Goal: Task Accomplishment & Management: Use online tool/utility

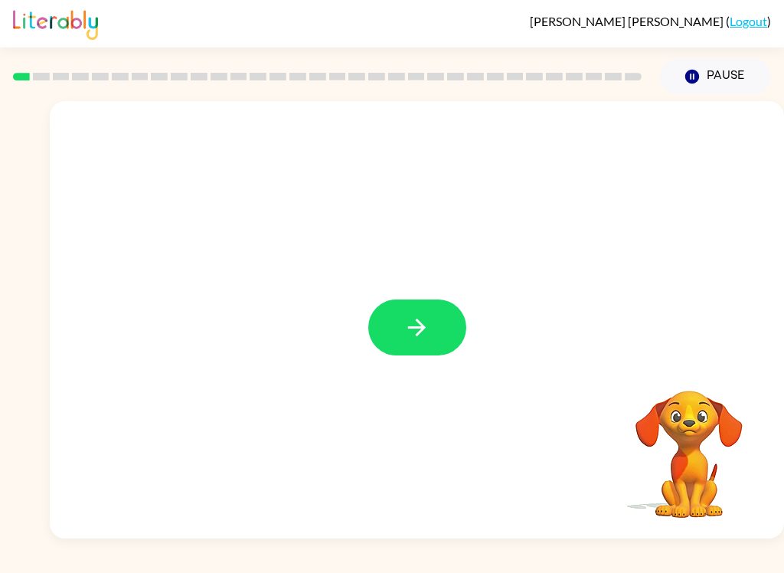
click at [431, 332] on button "button" at bounding box center [417, 327] width 98 height 56
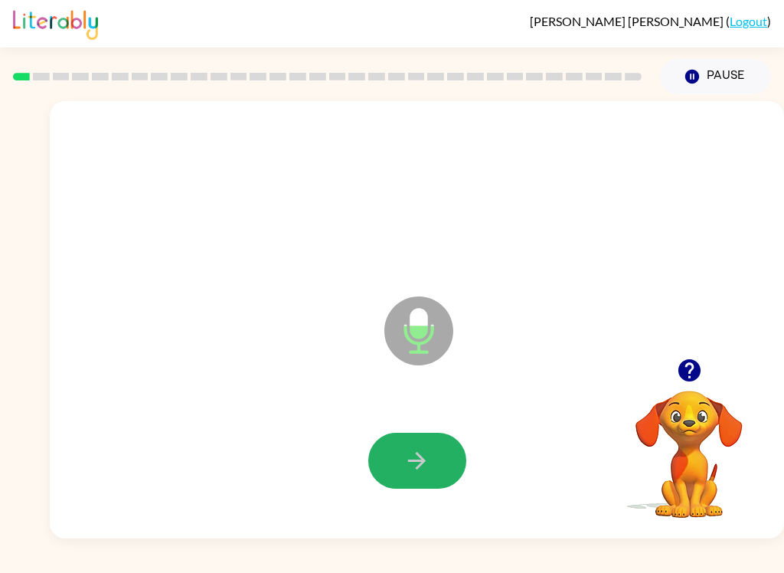
click at [438, 458] on button "button" at bounding box center [417, 461] width 98 height 56
click at [430, 485] on button "button" at bounding box center [417, 461] width 98 height 56
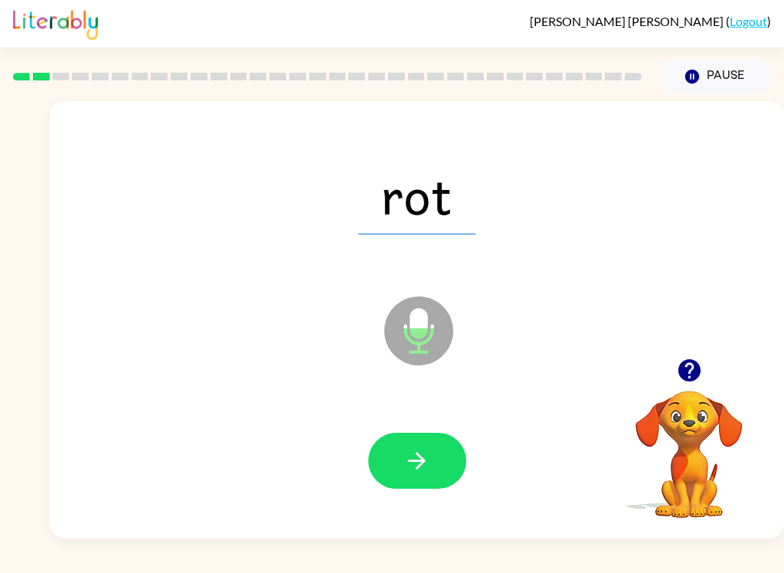
click at [426, 449] on icon "button" at bounding box center [417, 460] width 27 height 27
click at [433, 469] on button "button" at bounding box center [417, 461] width 98 height 56
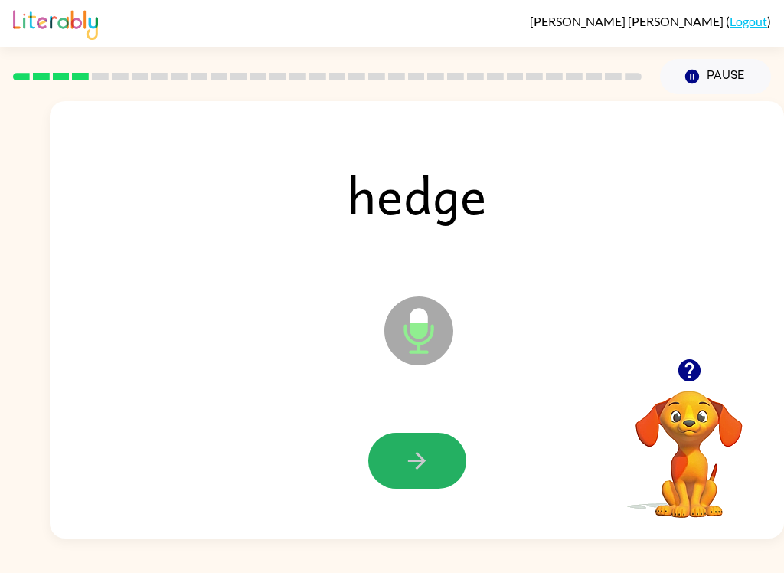
click at [437, 469] on button "button" at bounding box center [417, 461] width 98 height 56
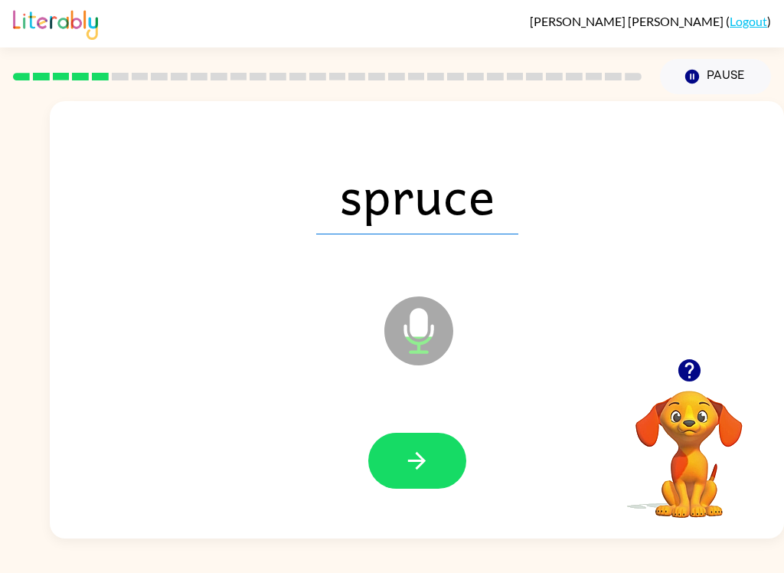
click at [427, 478] on button "button" at bounding box center [417, 461] width 98 height 56
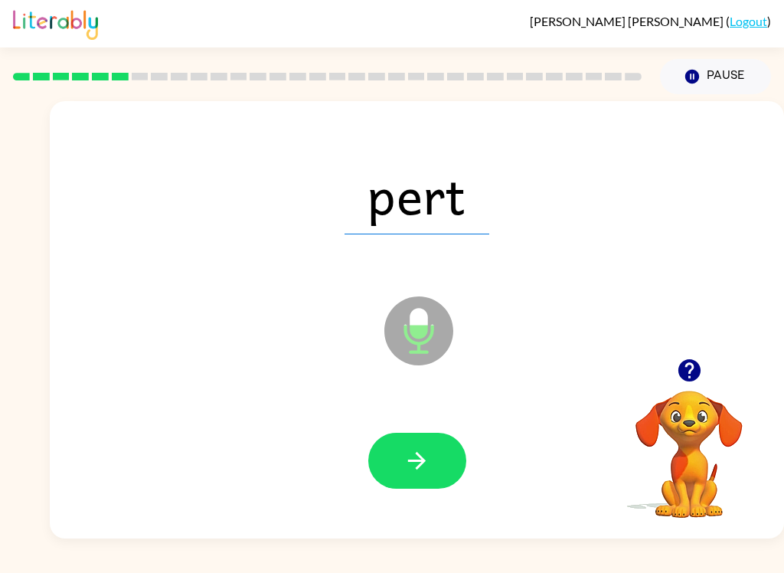
click at [429, 444] on button "button" at bounding box center [417, 461] width 98 height 56
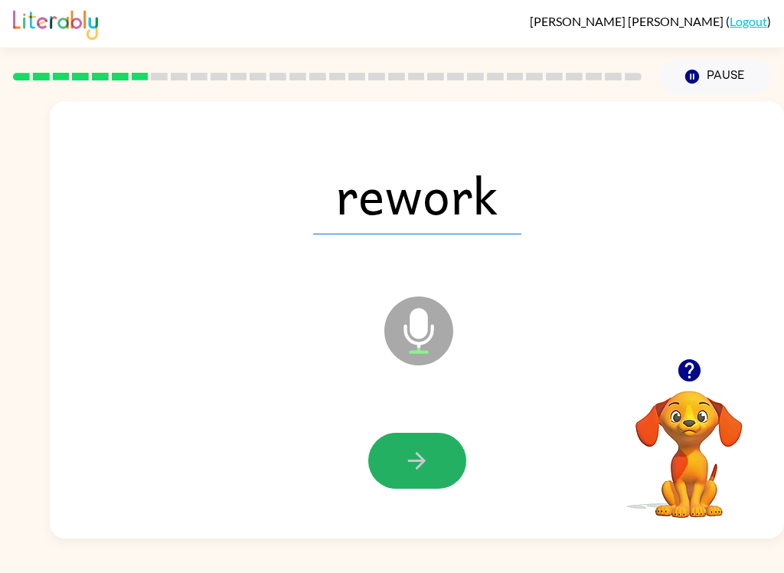
click at [436, 464] on button "button" at bounding box center [417, 461] width 98 height 56
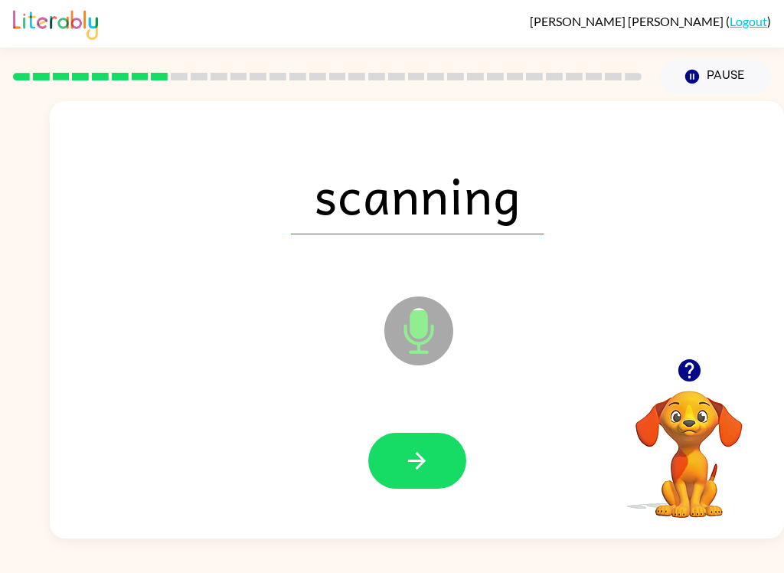
click at [436, 459] on button "button" at bounding box center [417, 461] width 98 height 56
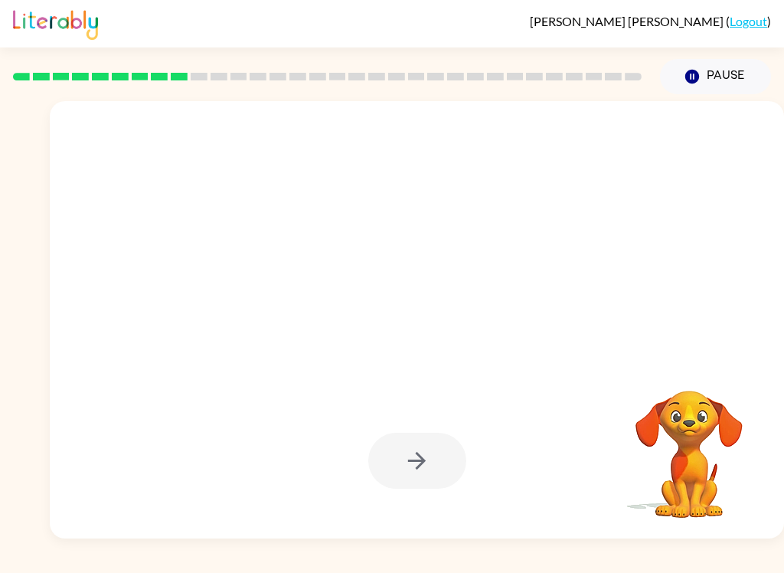
click at [477, 485] on div at bounding box center [417, 461] width 704 height 126
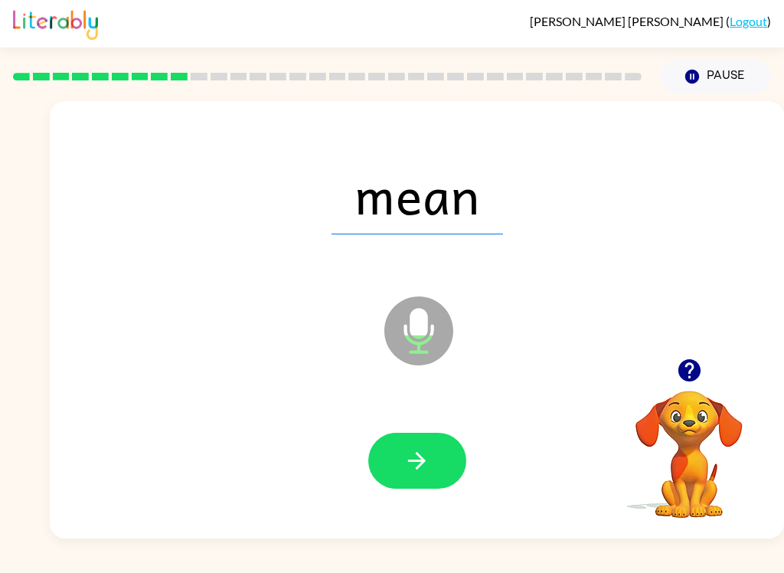
click at [440, 466] on button "button" at bounding box center [417, 461] width 98 height 56
click at [392, 460] on button "button" at bounding box center [417, 461] width 98 height 56
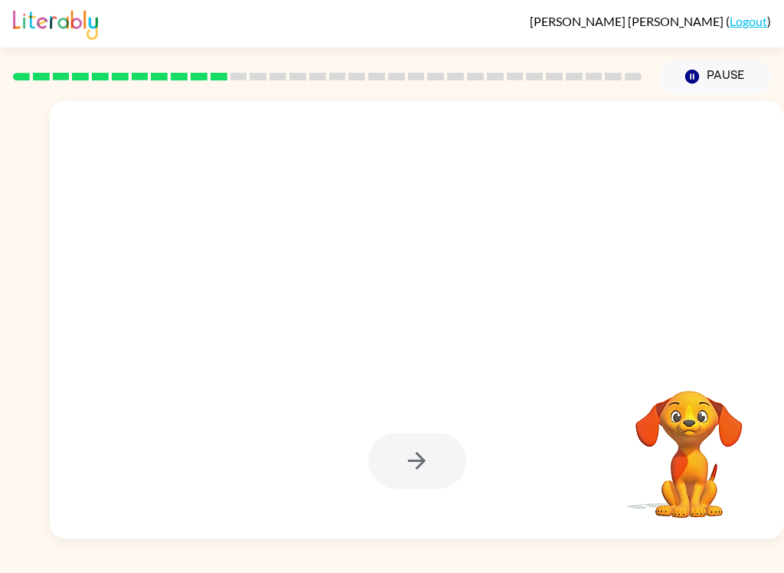
click at [378, 482] on div at bounding box center [417, 461] width 98 height 56
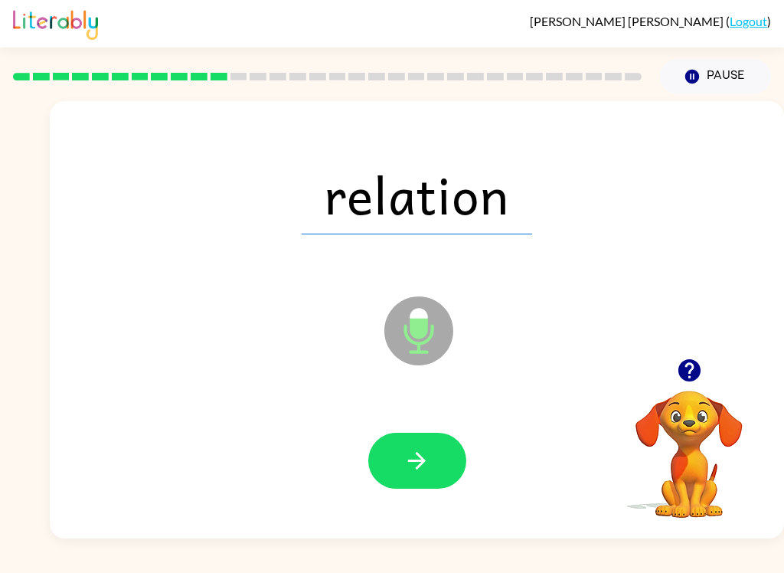
click at [398, 478] on button "button" at bounding box center [417, 461] width 98 height 56
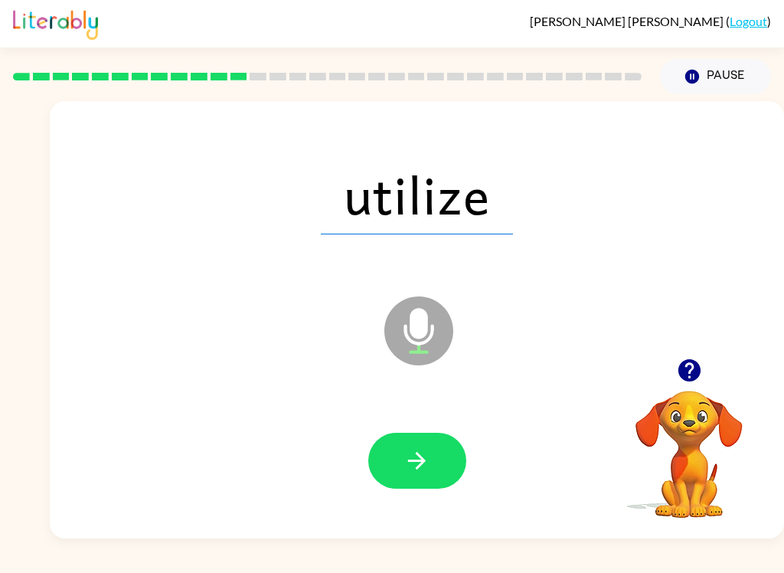
click at [410, 457] on icon "button" at bounding box center [417, 460] width 27 height 27
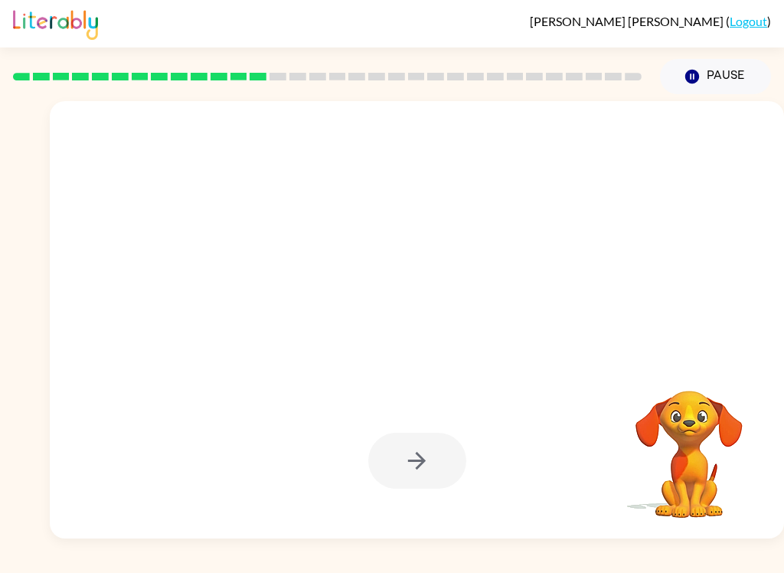
click at [373, 488] on div at bounding box center [417, 461] width 98 height 56
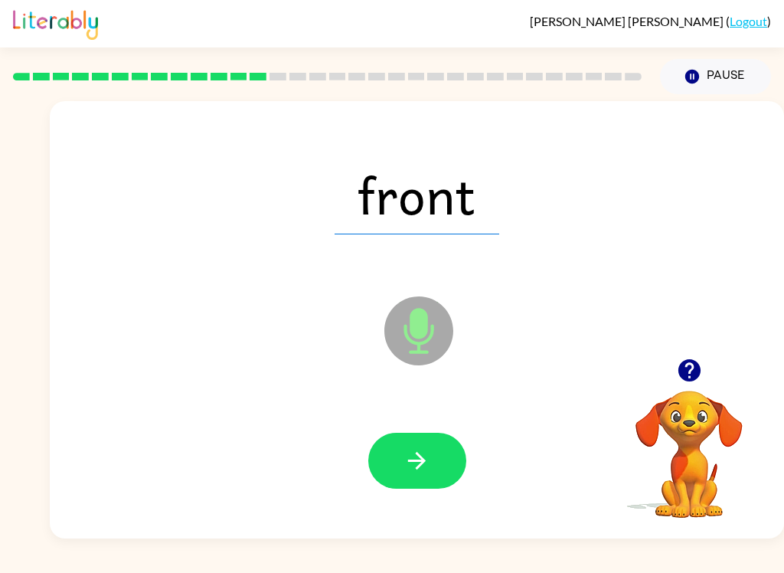
click at [413, 476] on button "button" at bounding box center [417, 461] width 98 height 56
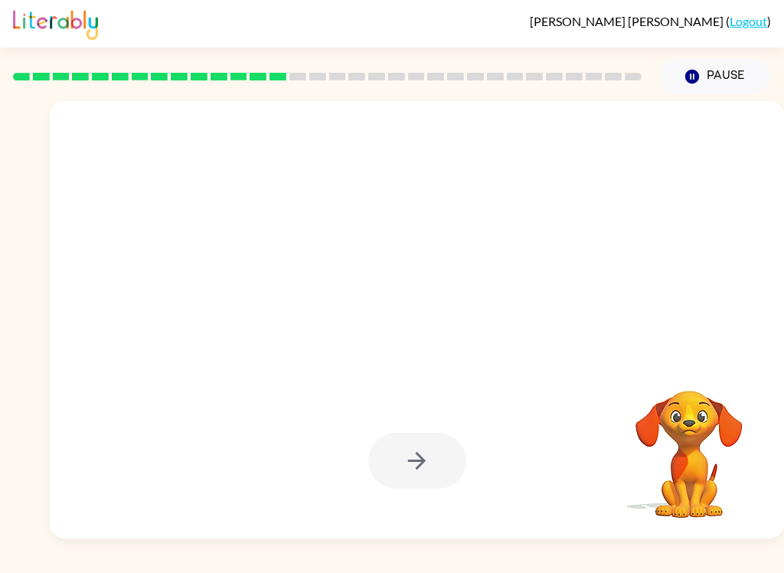
click at [385, 467] on div at bounding box center [417, 461] width 98 height 56
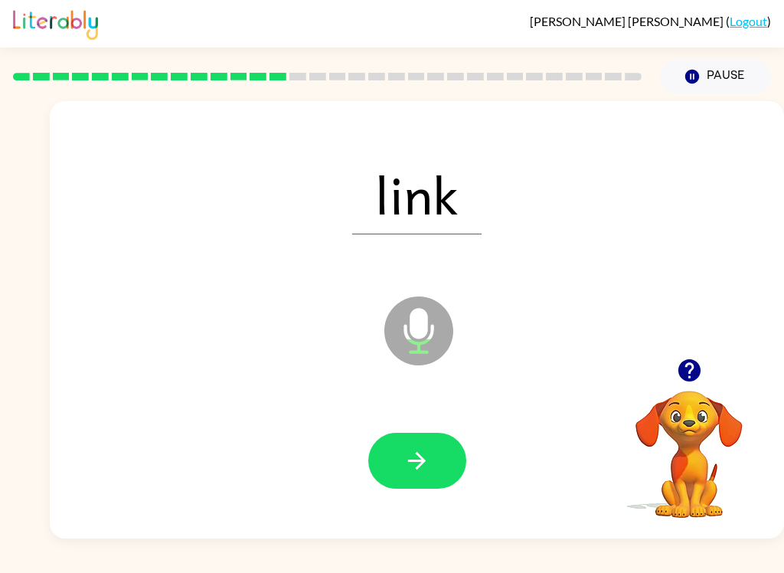
click at [420, 475] on button "button" at bounding box center [417, 461] width 98 height 56
click at [427, 463] on icon "button" at bounding box center [417, 460] width 27 height 27
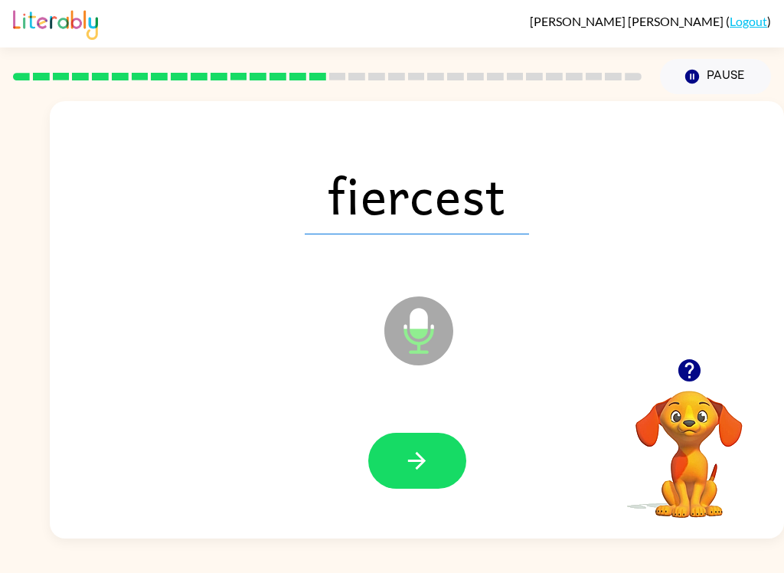
click at [428, 479] on button "button" at bounding box center [417, 461] width 98 height 56
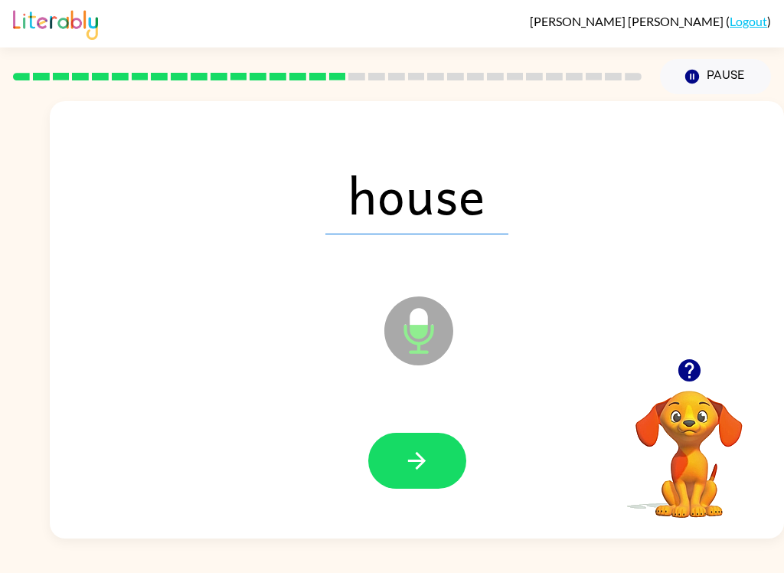
click at [428, 471] on icon "button" at bounding box center [417, 460] width 27 height 27
click at [432, 453] on button "button" at bounding box center [417, 461] width 98 height 56
click at [404, 449] on icon "button" at bounding box center [417, 460] width 27 height 27
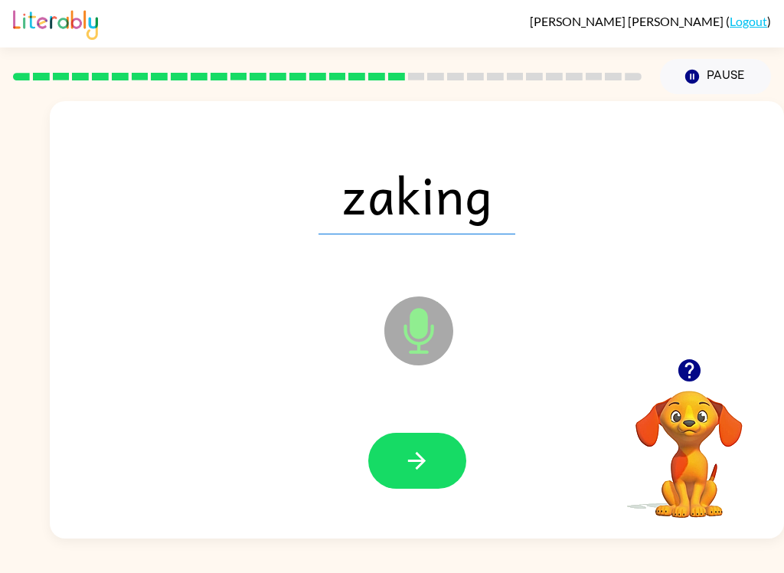
click at [445, 454] on button "button" at bounding box center [417, 461] width 98 height 56
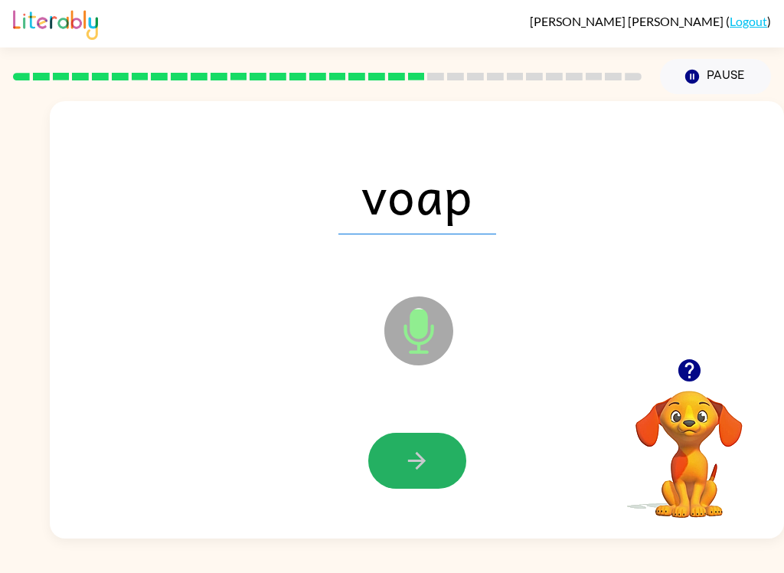
click at [431, 468] on button "button" at bounding box center [417, 461] width 98 height 56
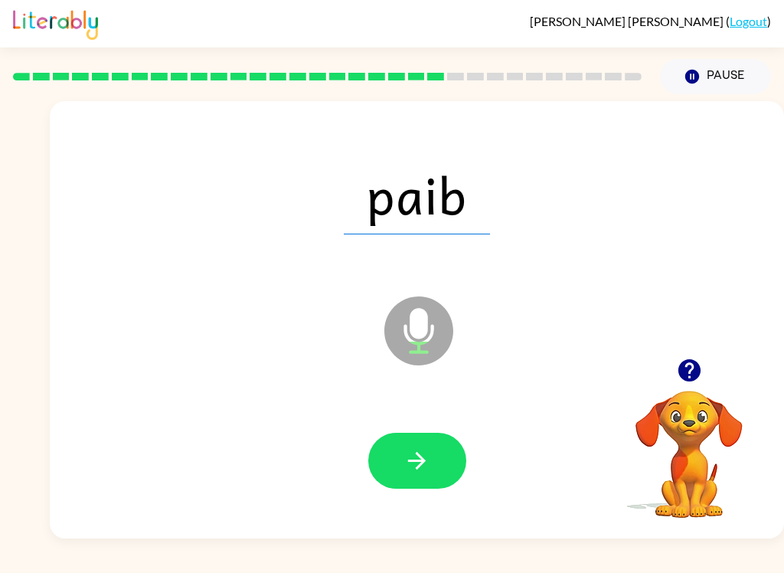
click at [426, 472] on icon "button" at bounding box center [417, 460] width 27 height 27
click at [413, 456] on icon "button" at bounding box center [417, 460] width 27 height 27
click at [423, 464] on icon "button" at bounding box center [417, 460] width 27 height 27
click at [437, 472] on button "button" at bounding box center [417, 461] width 98 height 56
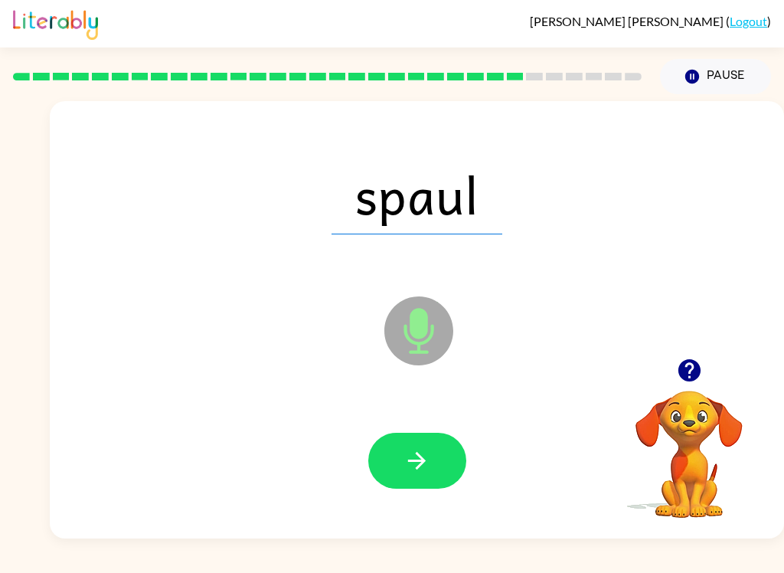
click at [422, 463] on icon "button" at bounding box center [417, 461] width 18 height 18
click at [426, 456] on icon "button" at bounding box center [417, 460] width 27 height 27
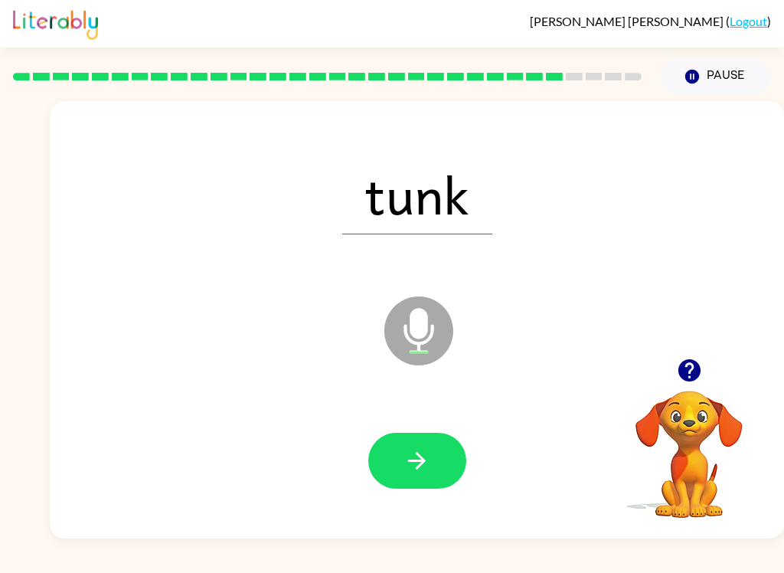
click at [443, 462] on button "button" at bounding box center [417, 461] width 98 height 56
click at [443, 473] on button "button" at bounding box center [417, 461] width 98 height 56
click at [443, 465] on button "button" at bounding box center [417, 461] width 98 height 56
click at [436, 473] on button "button" at bounding box center [417, 461] width 98 height 56
